Goal: Information Seeking & Learning: Learn about a topic

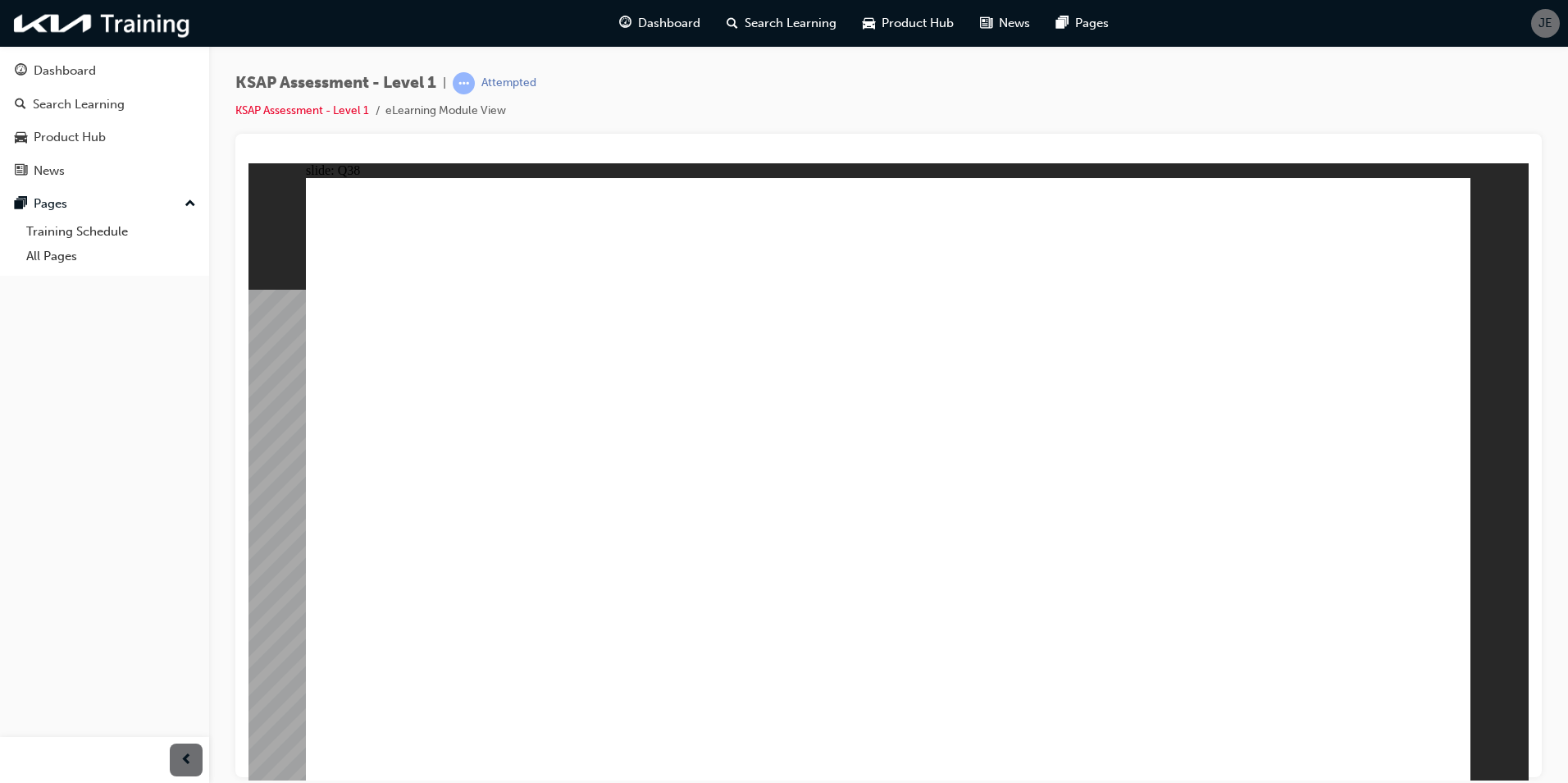
radio input "true"
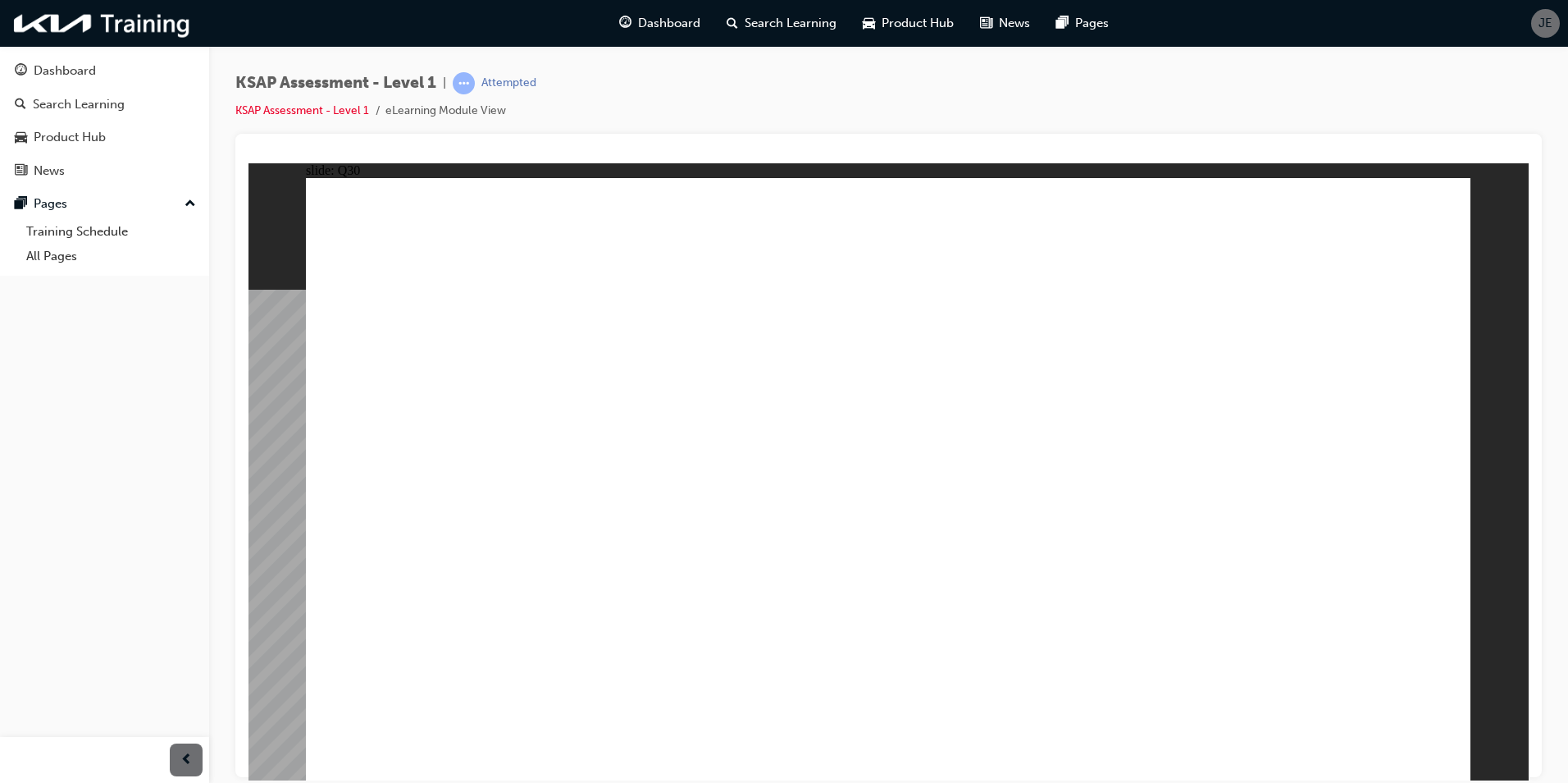
radio input "true"
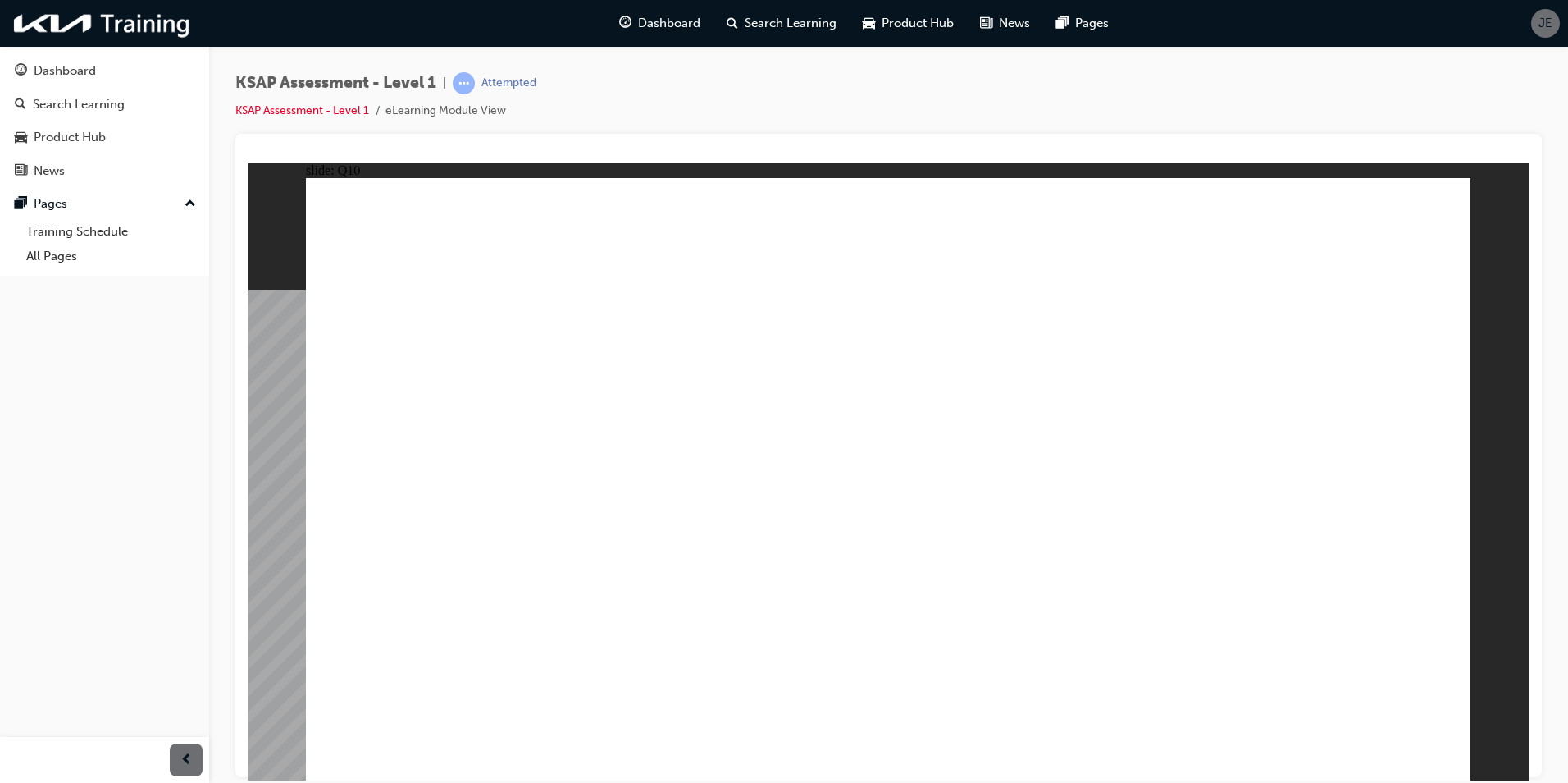
radio input "true"
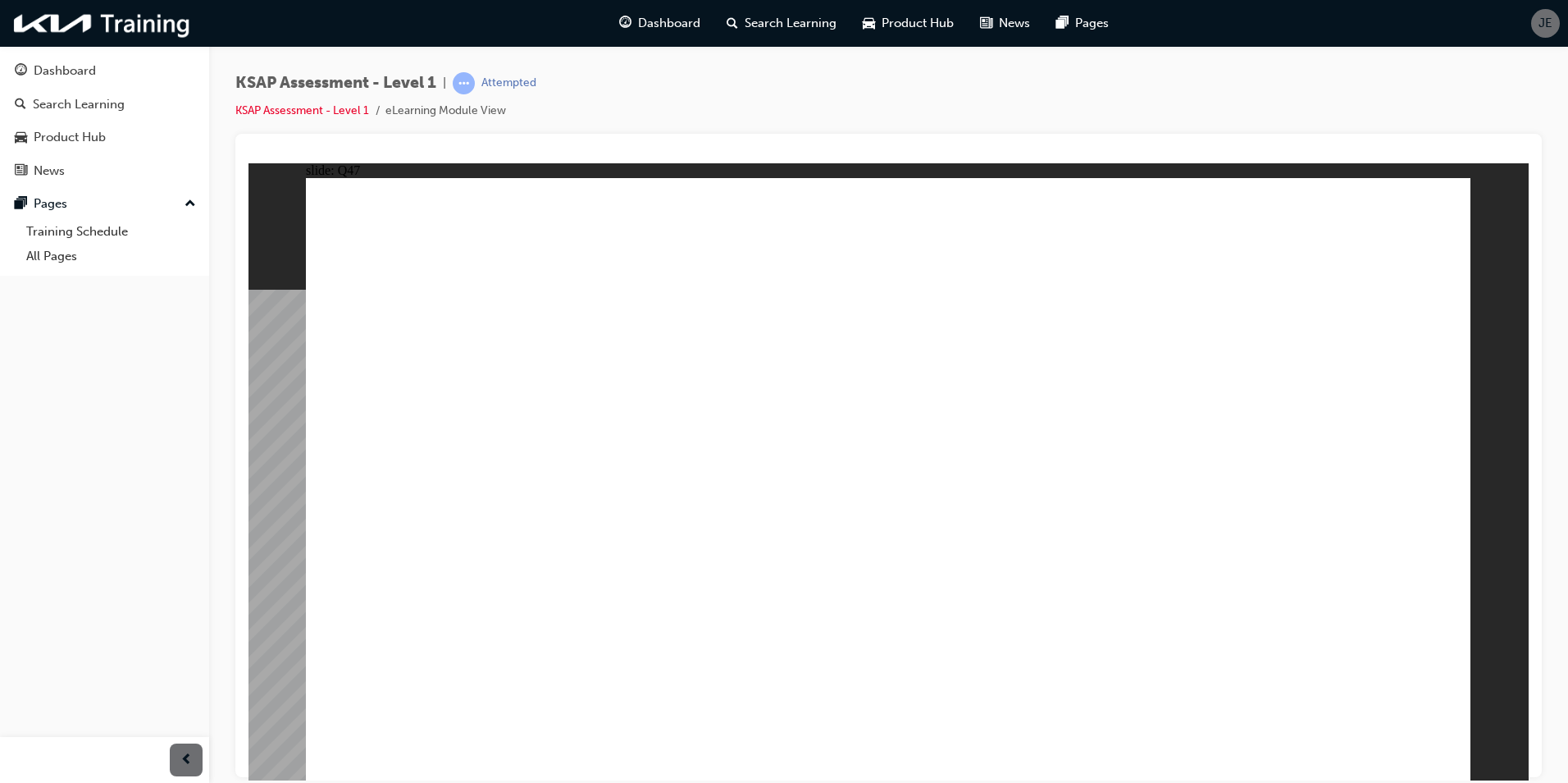
radio input "true"
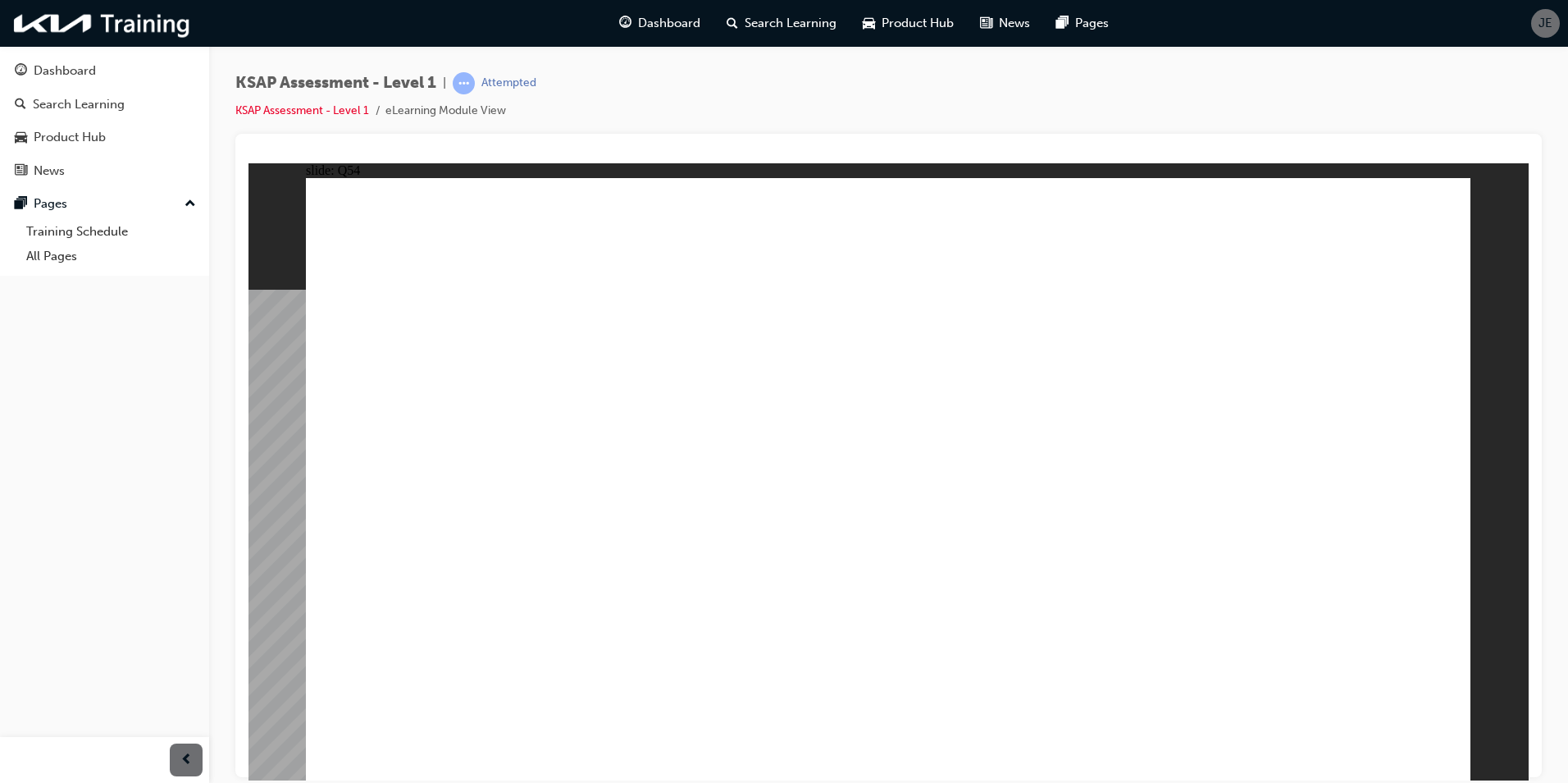
radio input "true"
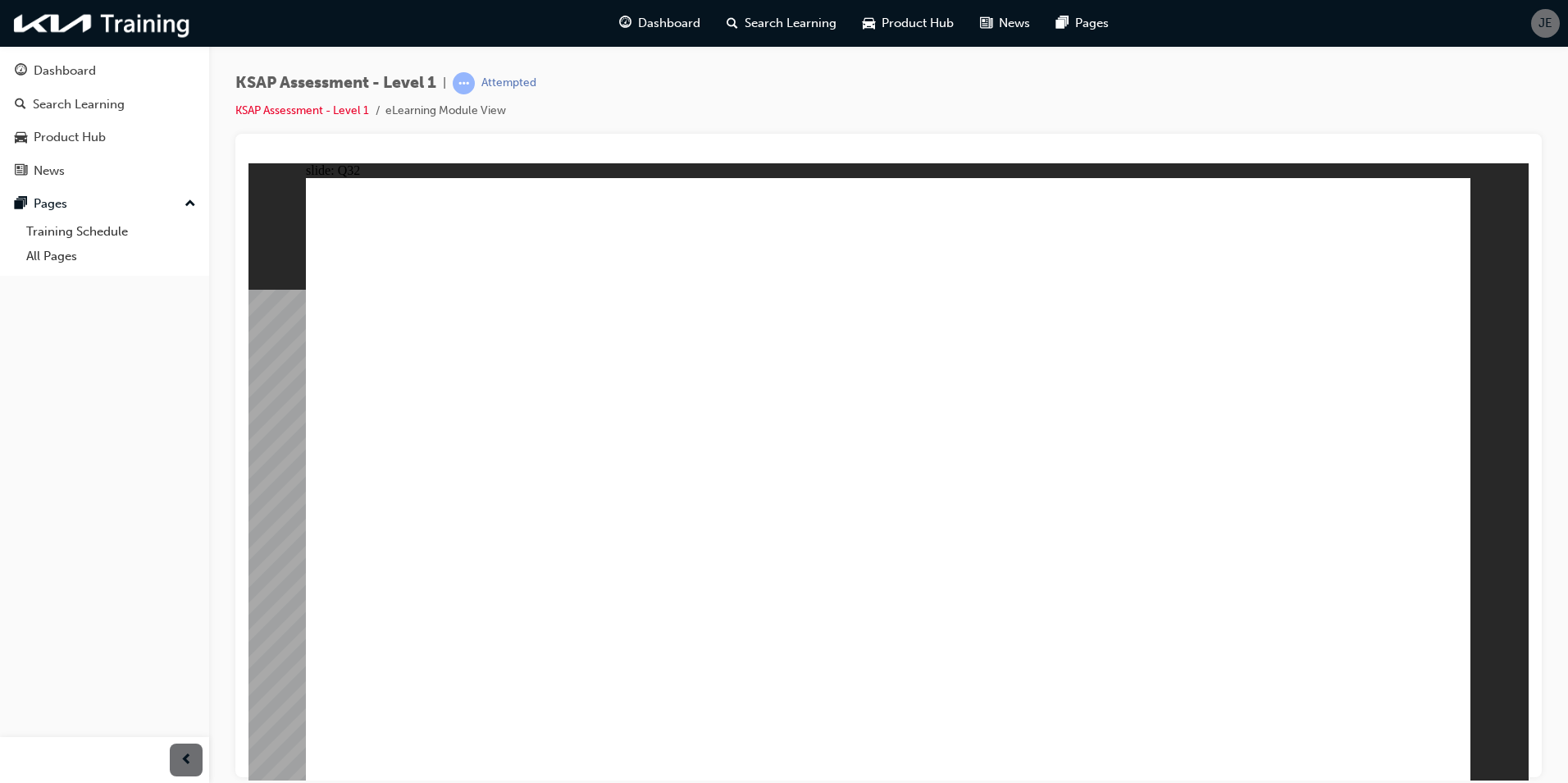
radio input "true"
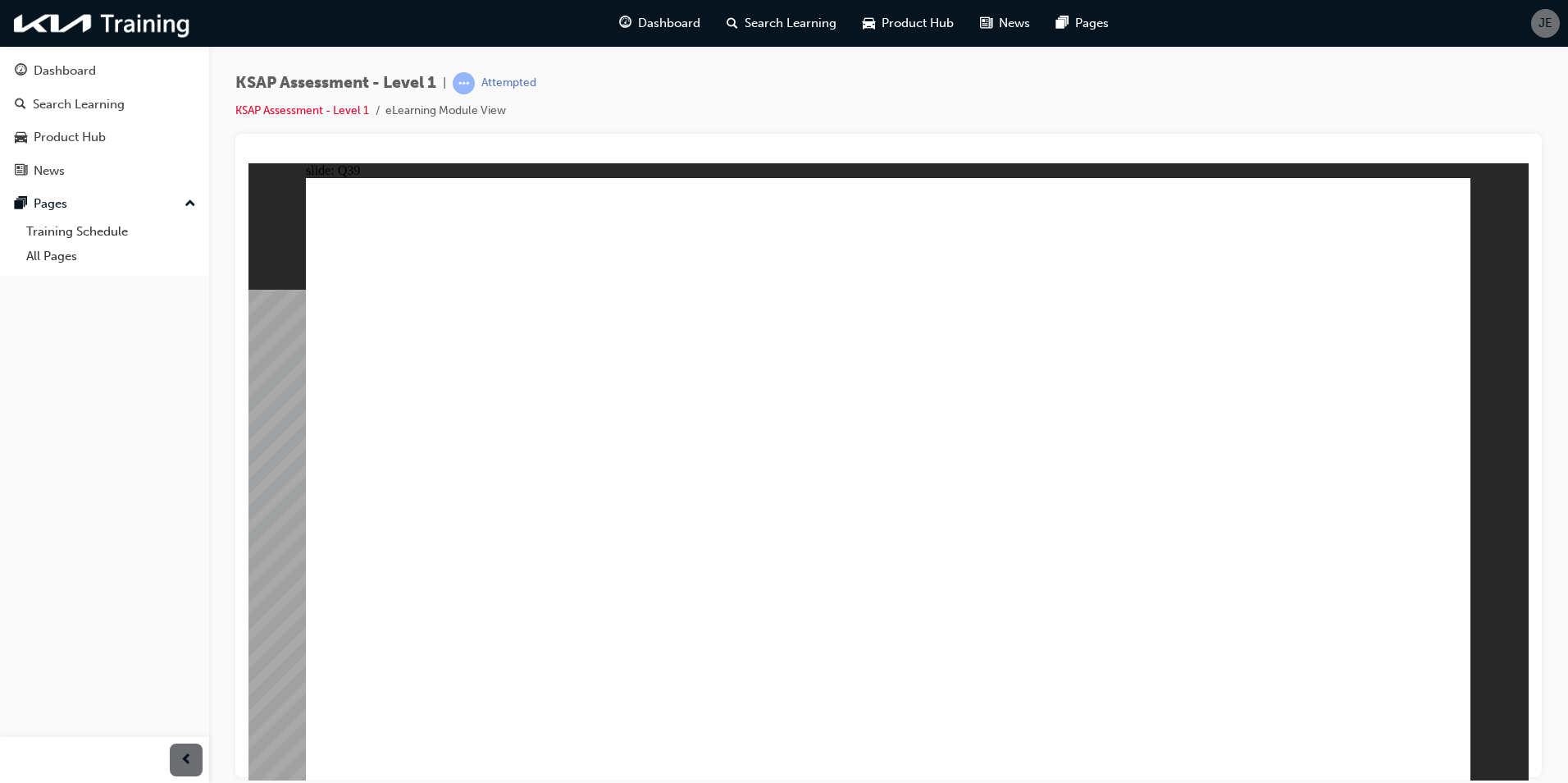
radio input "true"
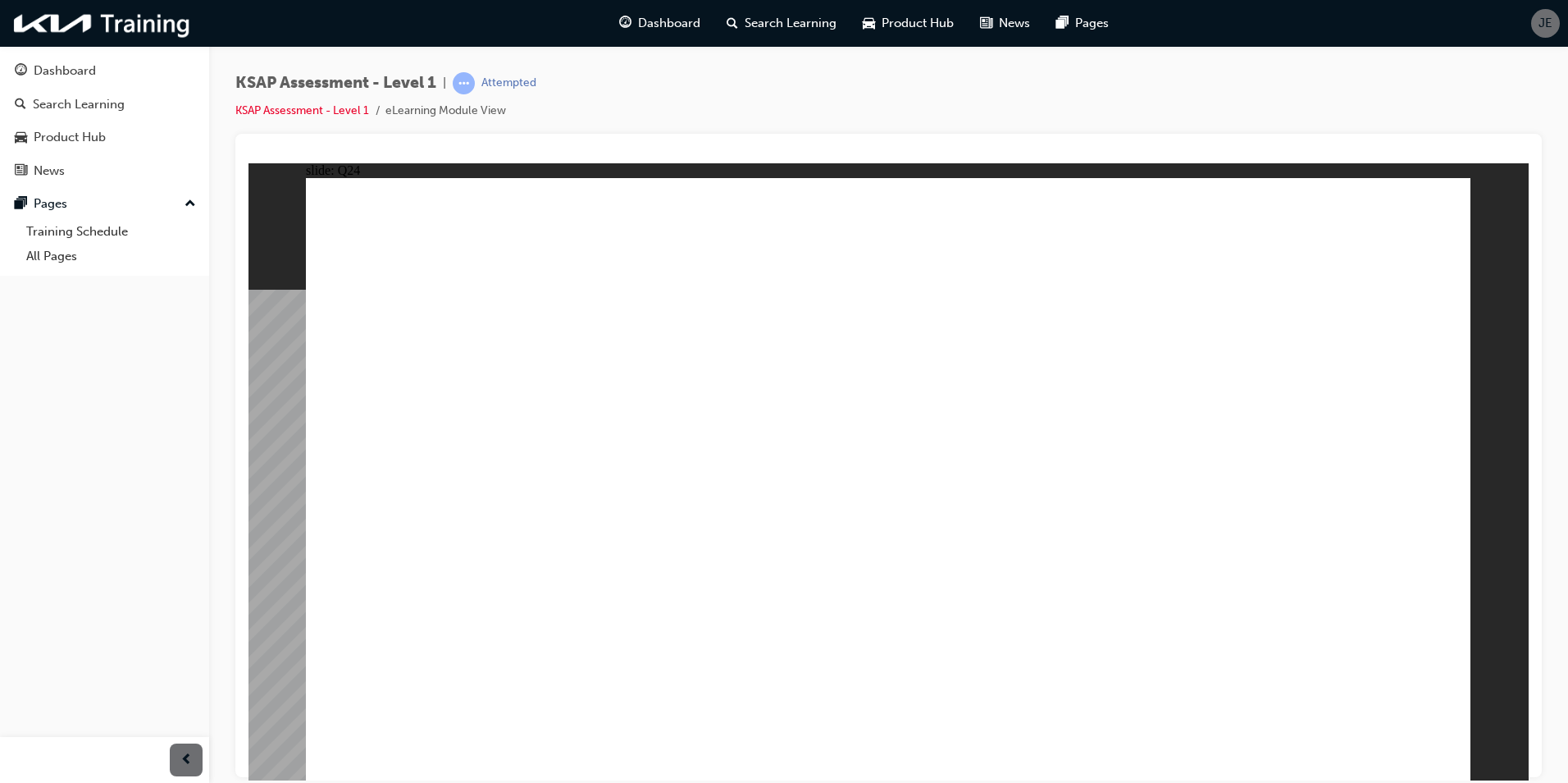
radio input "true"
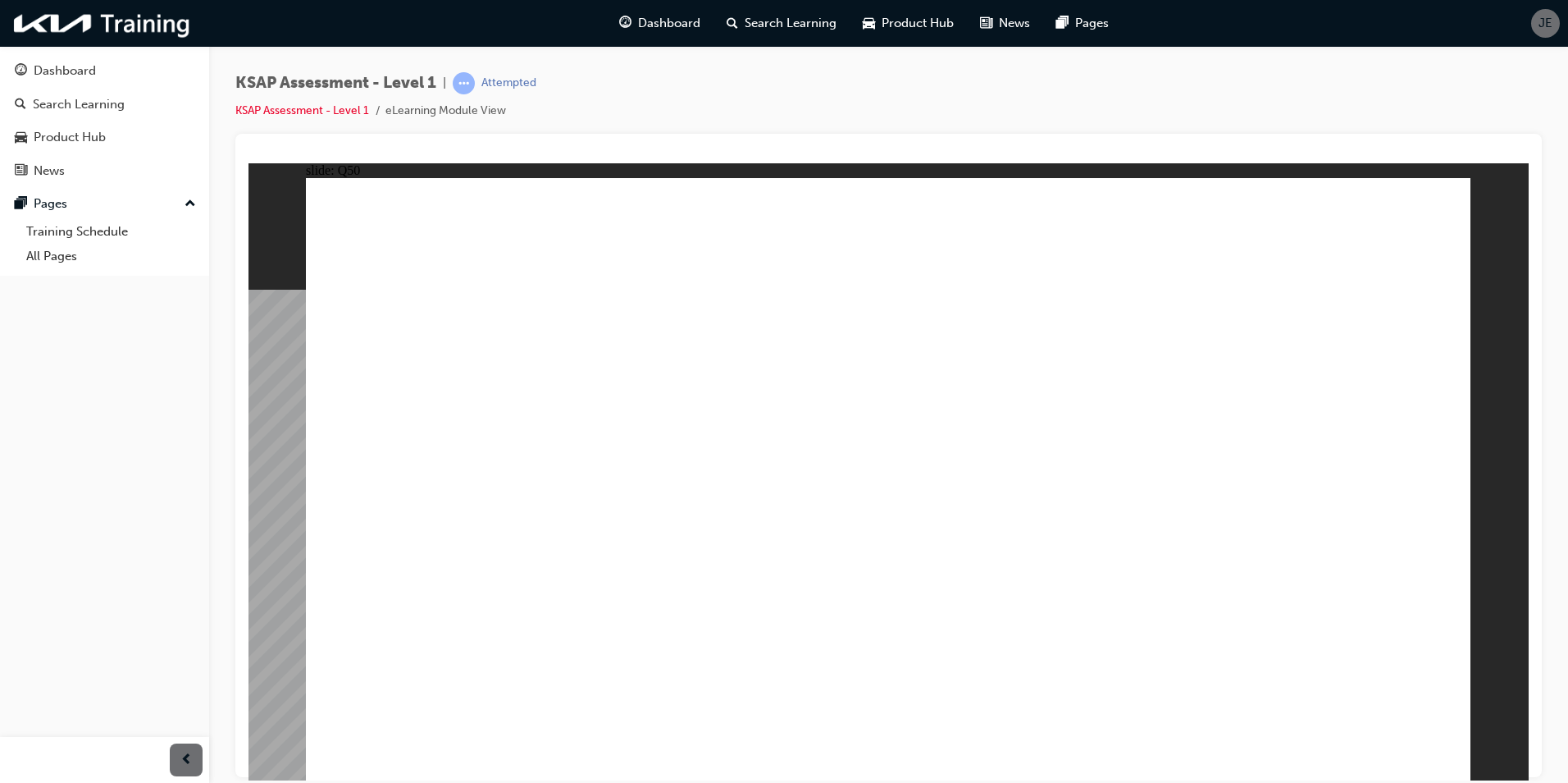
radio input "true"
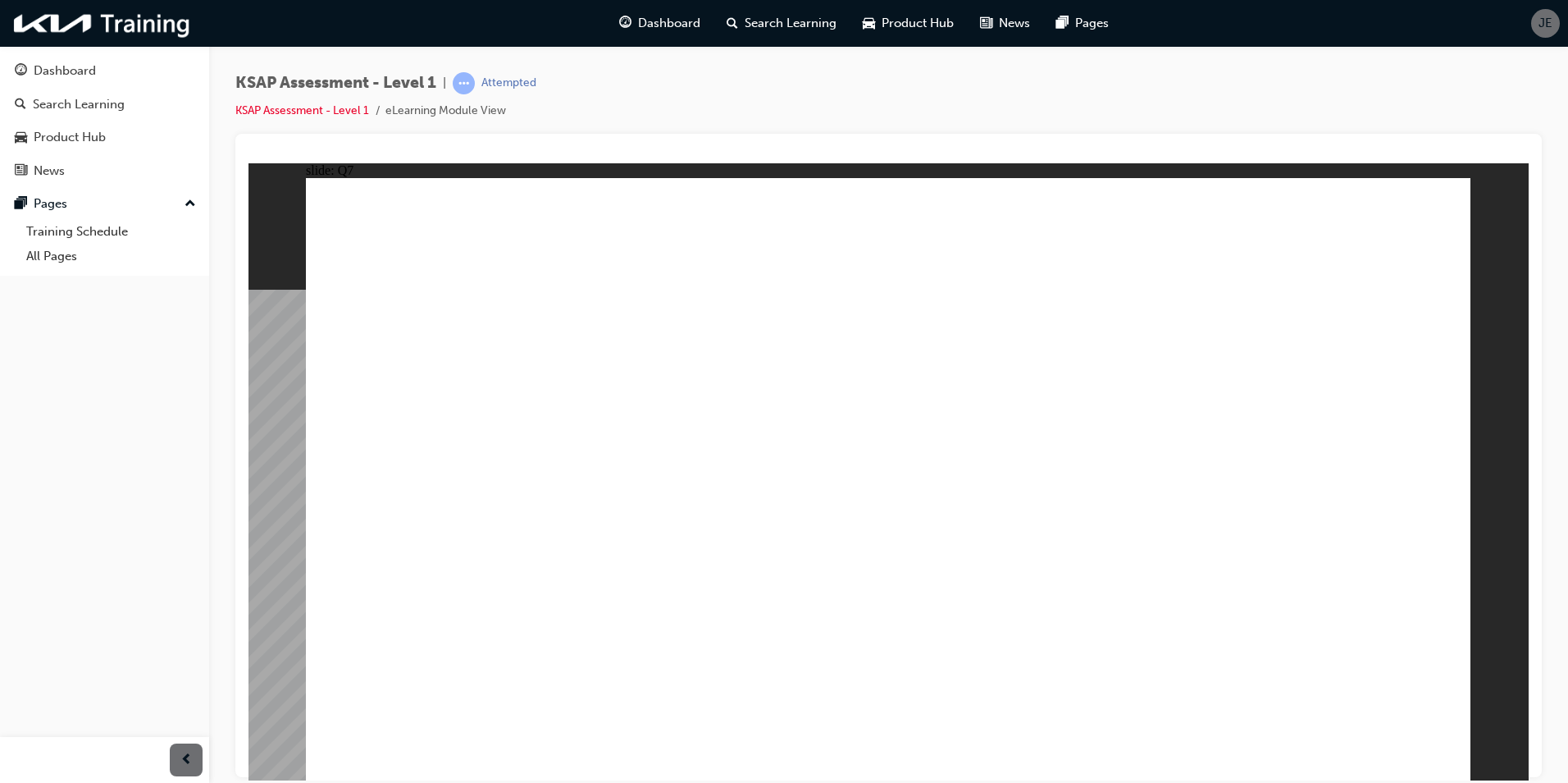
radio input "true"
